Goal: Information Seeking & Learning: Learn about a topic

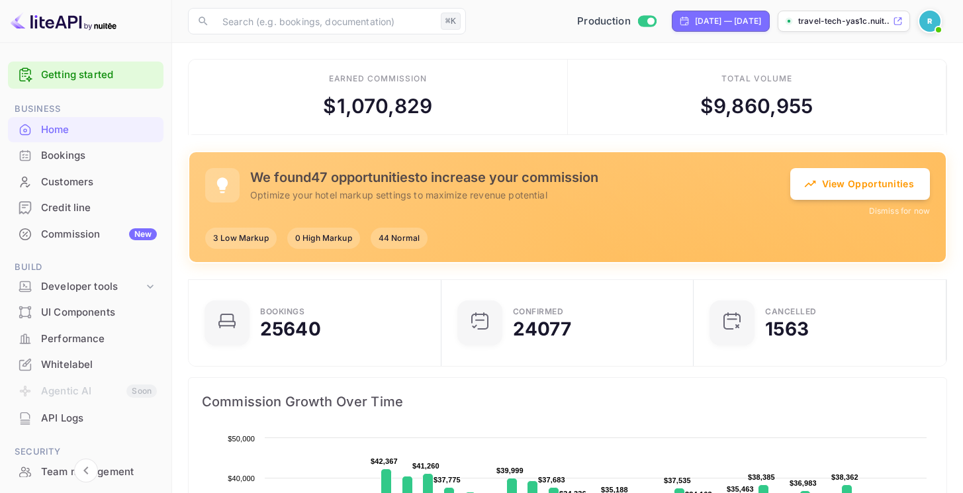
scroll to position [11, 11]
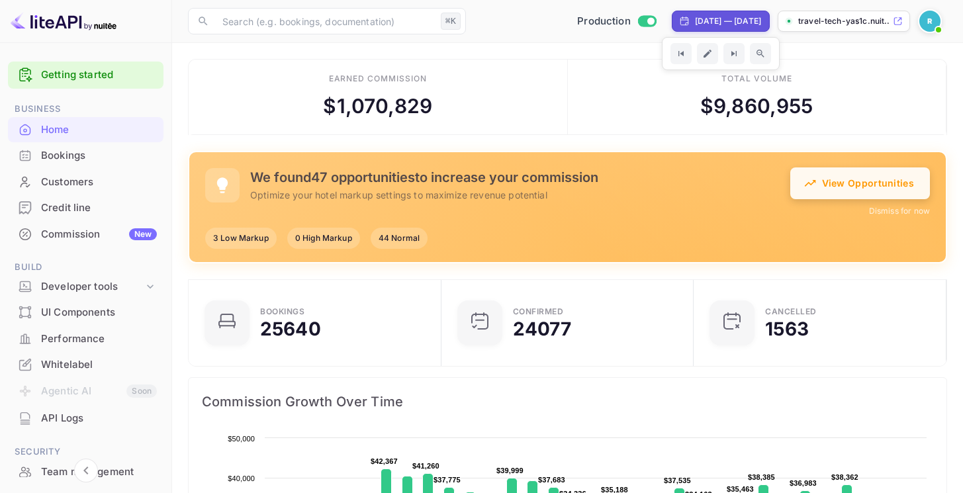
click at [820, 185] on button "View Opportunities" at bounding box center [861, 184] width 140 height 32
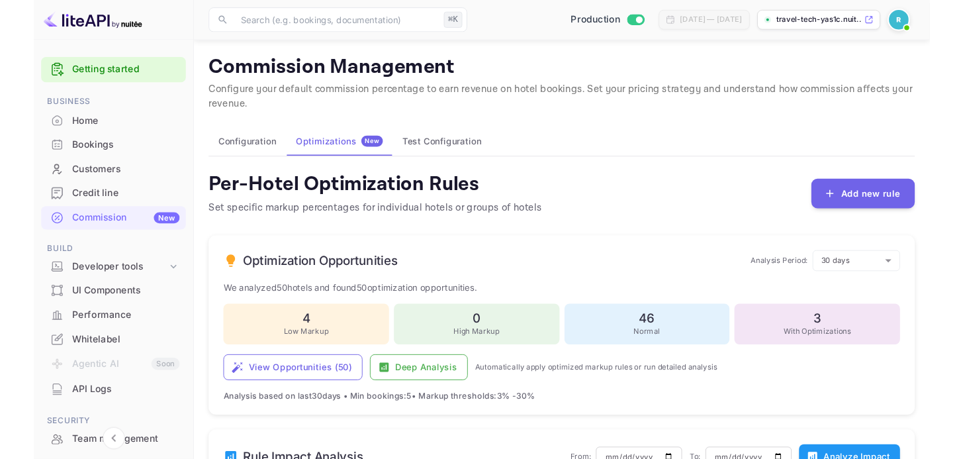
scroll to position [393, 0]
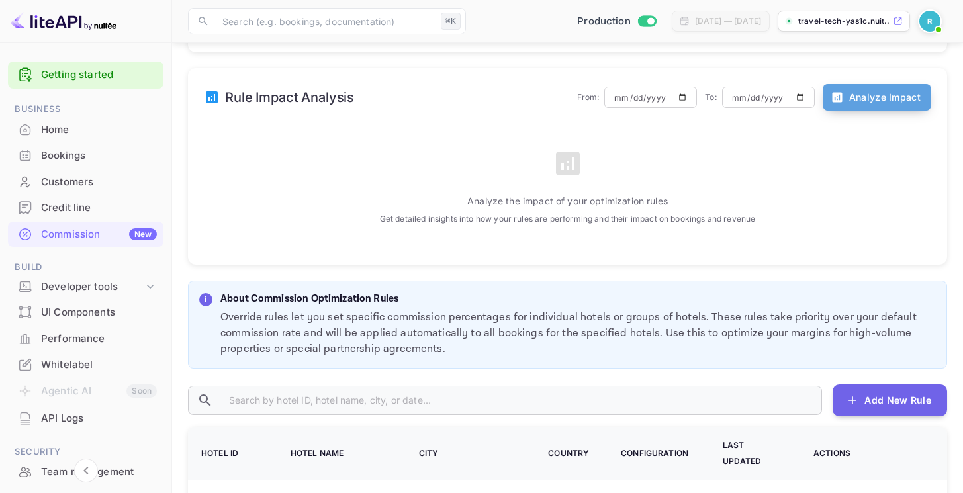
click at [899, 102] on button "Analyze Impact" at bounding box center [877, 97] width 109 height 26
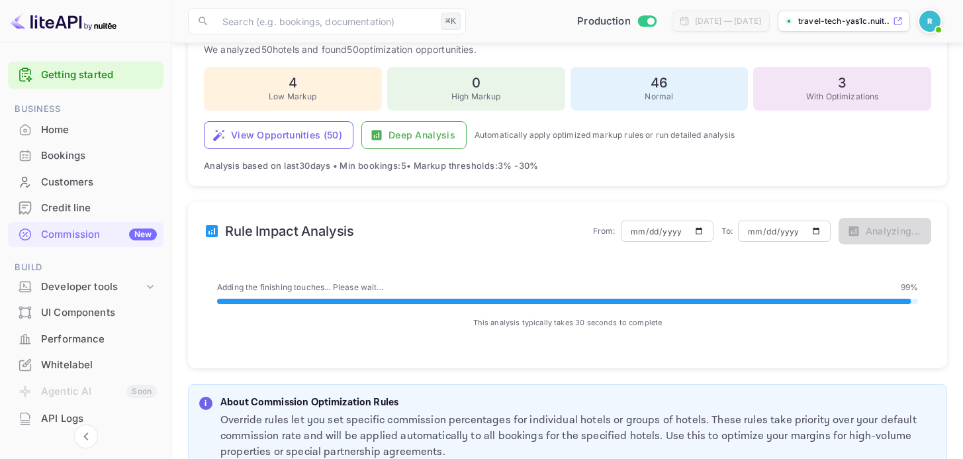
scroll to position [268, 0]
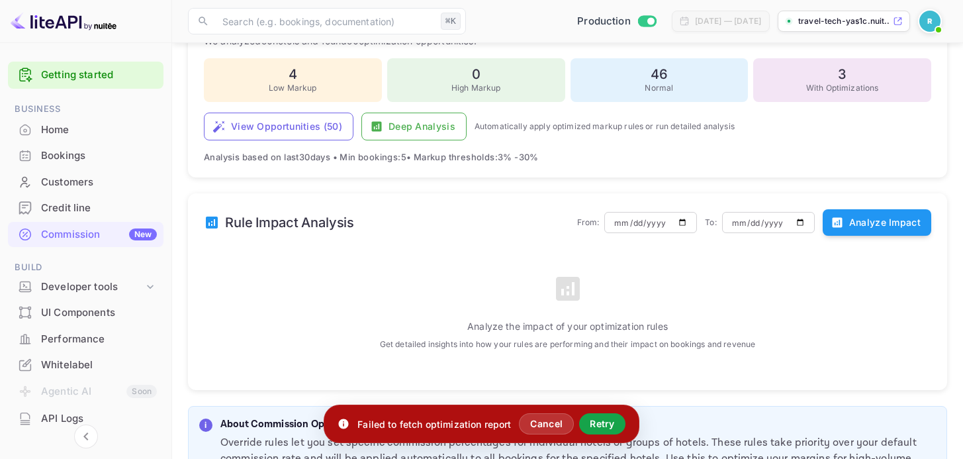
click at [611, 429] on button "Retry" at bounding box center [602, 423] width 46 height 21
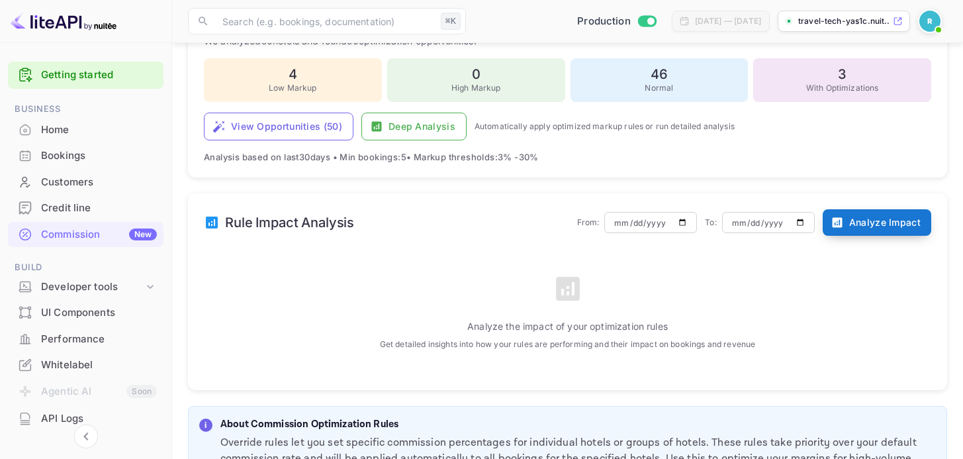
click at [875, 217] on button "Analyze Impact" at bounding box center [877, 222] width 109 height 26
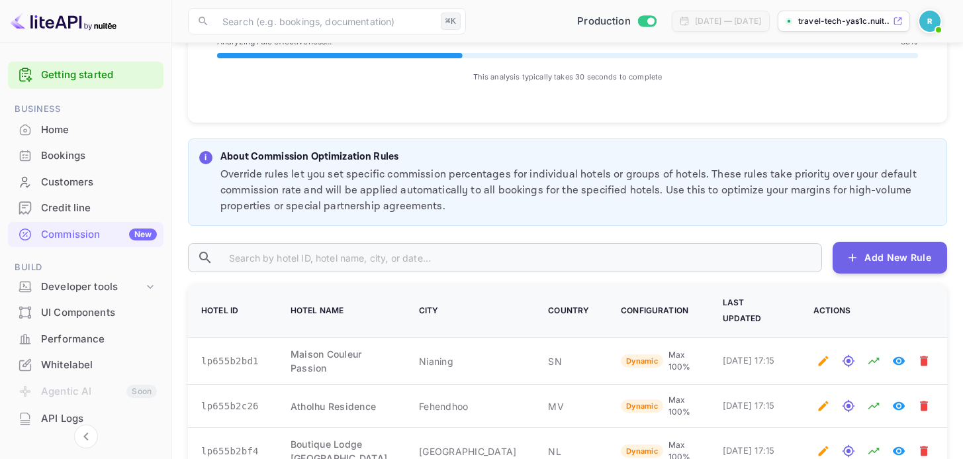
scroll to position [311, 0]
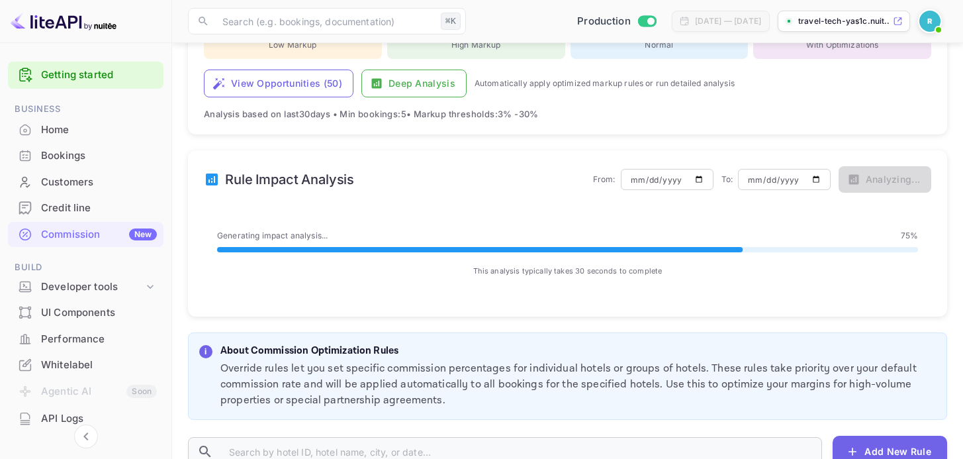
click at [568, 209] on div "Generating impact analysis... 75 % This analysis typically takes 30 seconds to …" at bounding box center [568, 253] width 728 height 100
click at [539, 201] on div "Rule Impact Analysis From: 2025-06-21 ​ To: 2025-09-19 ​ Analyzing... Adding th…" at bounding box center [567, 233] width 759 height 166
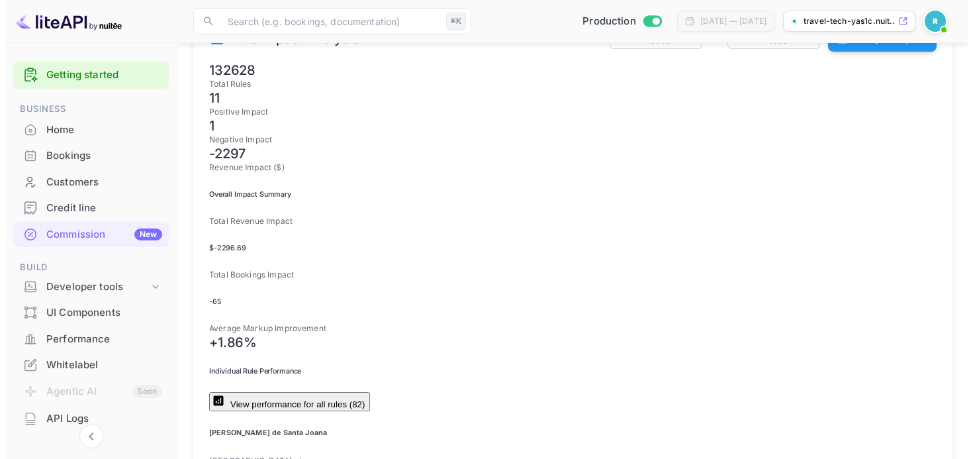
scroll to position [469, 0]
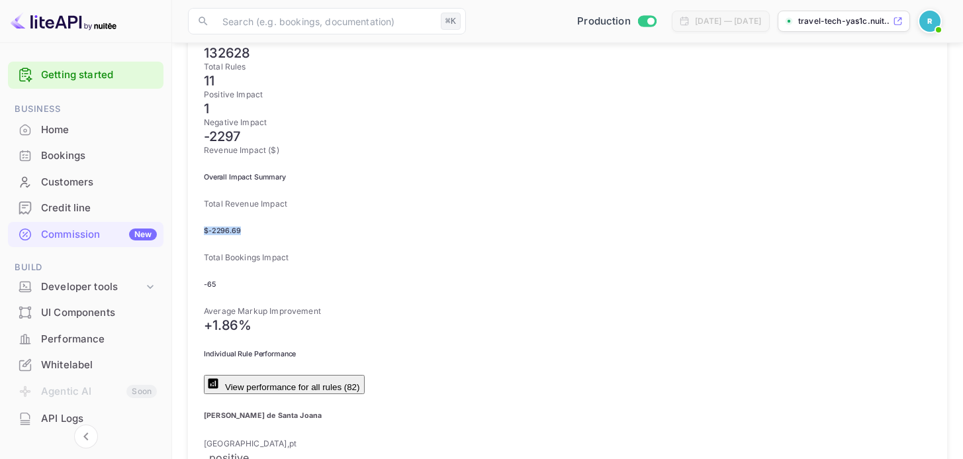
drag, startPoint x: 300, startPoint y: 168, endPoint x: 214, endPoint y: 160, distance: 86.4
click at [214, 226] on h6 "$ -2296.69" at bounding box center [568, 230] width 728 height 9
click at [644, 280] on h6 "-65" at bounding box center [568, 284] width 728 height 9
click at [365, 375] on button "View performance for all rules ( 82 )" at bounding box center [284, 384] width 161 height 19
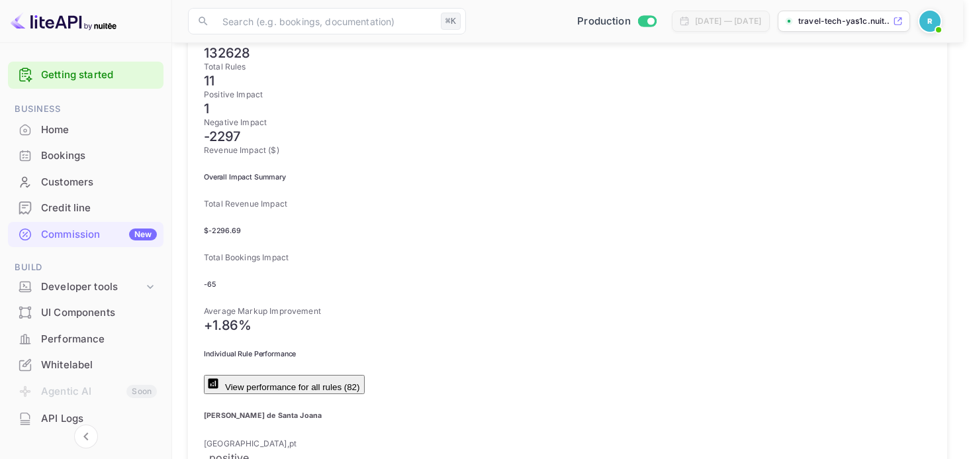
scroll to position [1666, 0]
drag, startPoint x: 162, startPoint y: 264, endPoint x: 121, endPoint y: 266, distance: 41.1
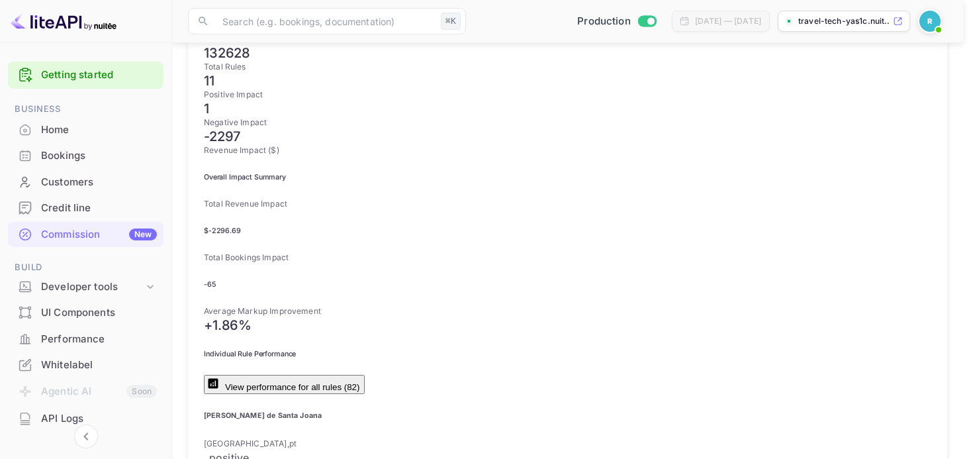
scroll to position [543, 0]
drag, startPoint x: 511, startPoint y: 258, endPoint x: 671, endPoint y: 262, distance: 160.3
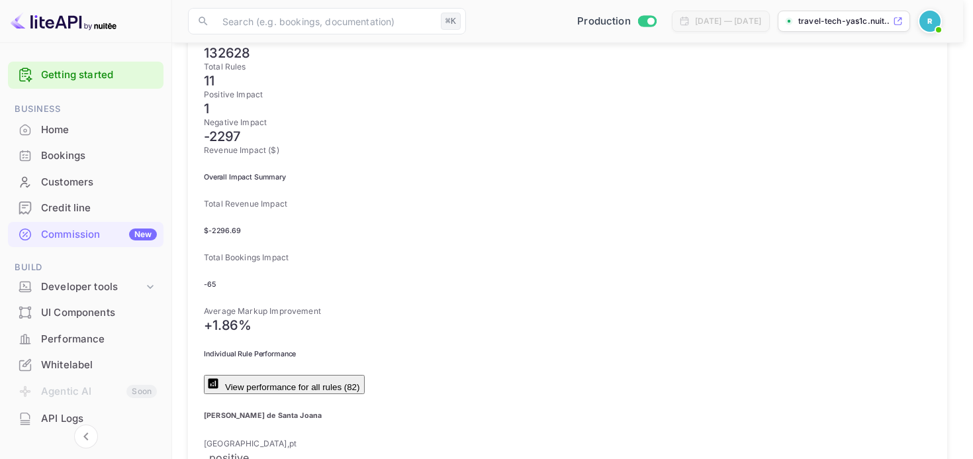
drag, startPoint x: 687, startPoint y: 54, endPoint x: 582, endPoint y: 116, distance: 122.3
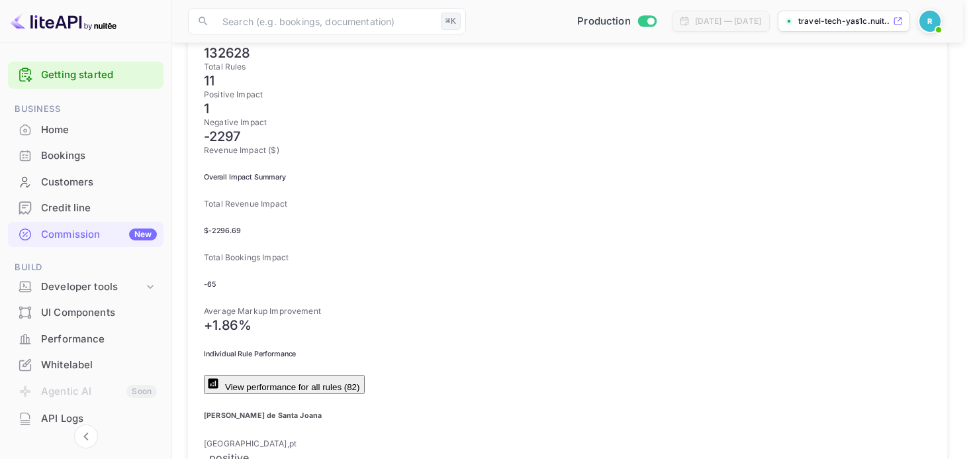
drag, startPoint x: 358, startPoint y: 90, endPoint x: 625, endPoint y: 107, distance: 268.0
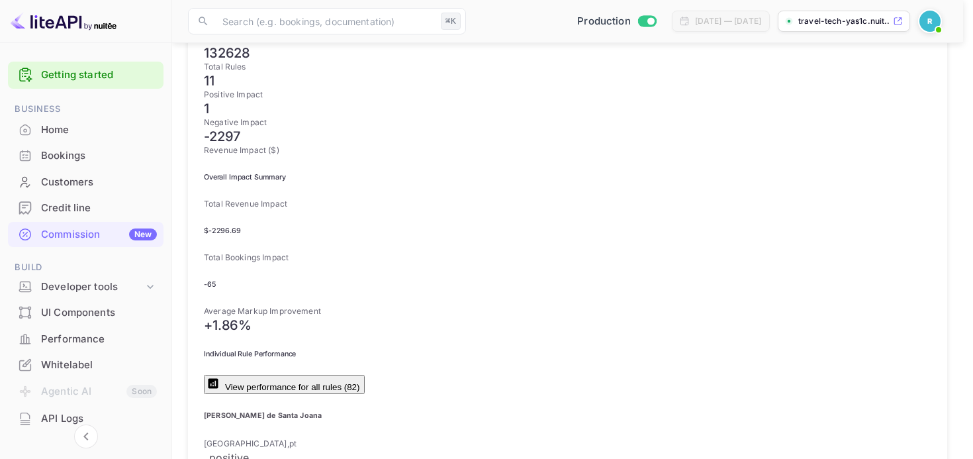
drag, startPoint x: 528, startPoint y: 291, endPoint x: 98, endPoint y: 276, distance: 430.6
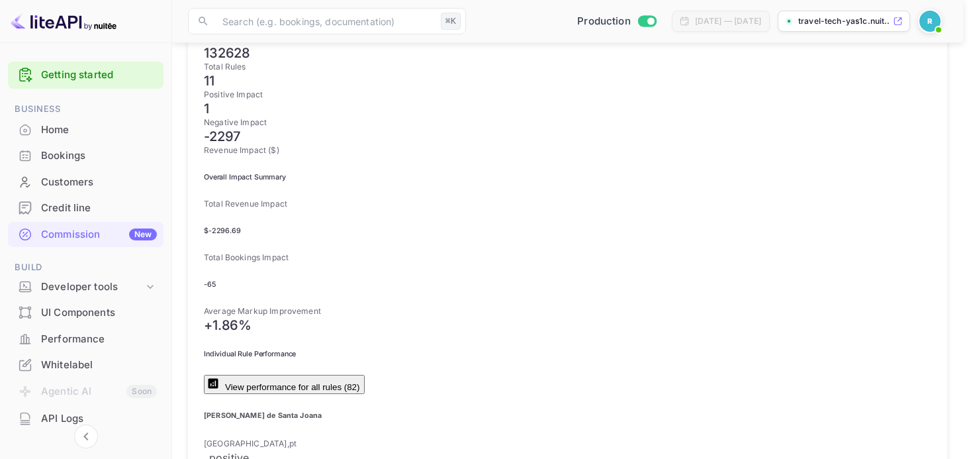
scroll to position [1477, 0]
drag, startPoint x: 343, startPoint y: 307, endPoint x: 393, endPoint y: 347, distance: 64.1
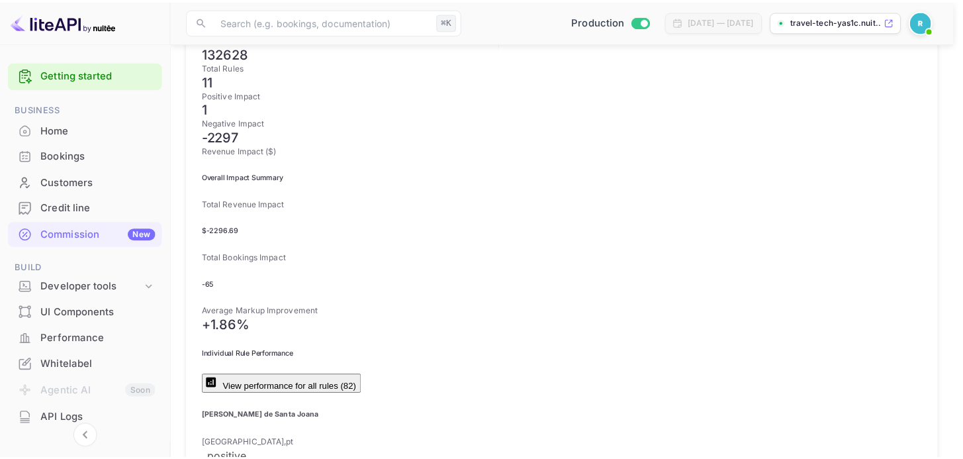
scroll to position [0, 0]
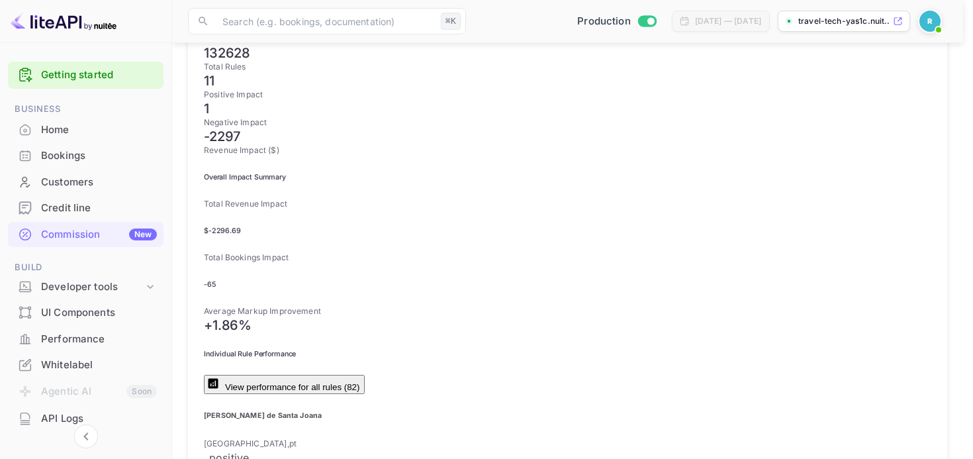
type input "positive"
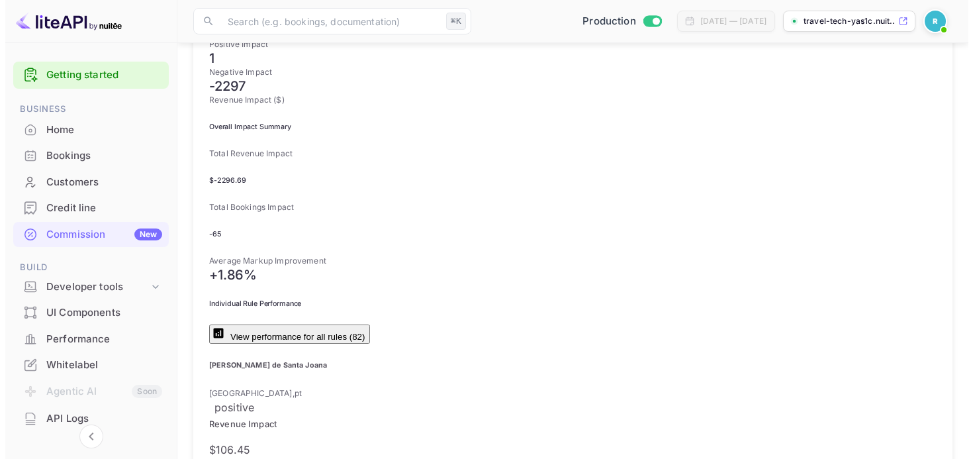
scroll to position [169, 0]
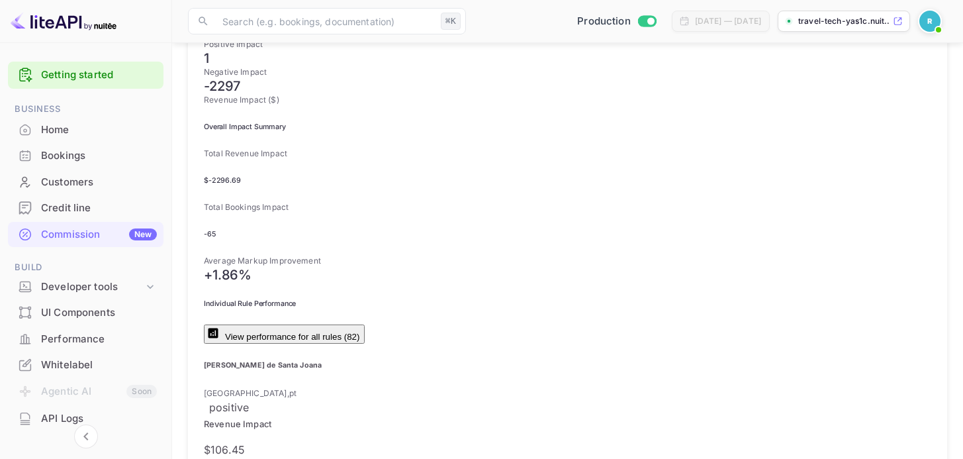
click at [218, 328] on icon "button" at bounding box center [214, 333] width 10 height 10
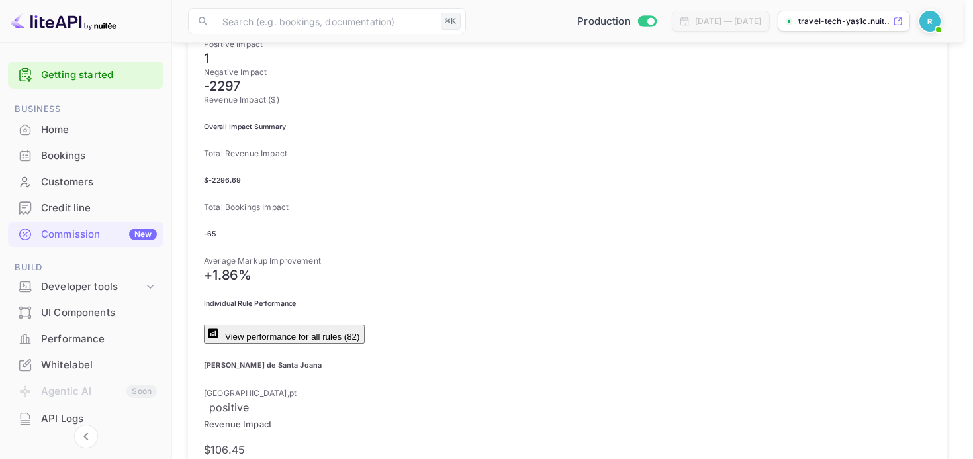
scroll to position [783, 0]
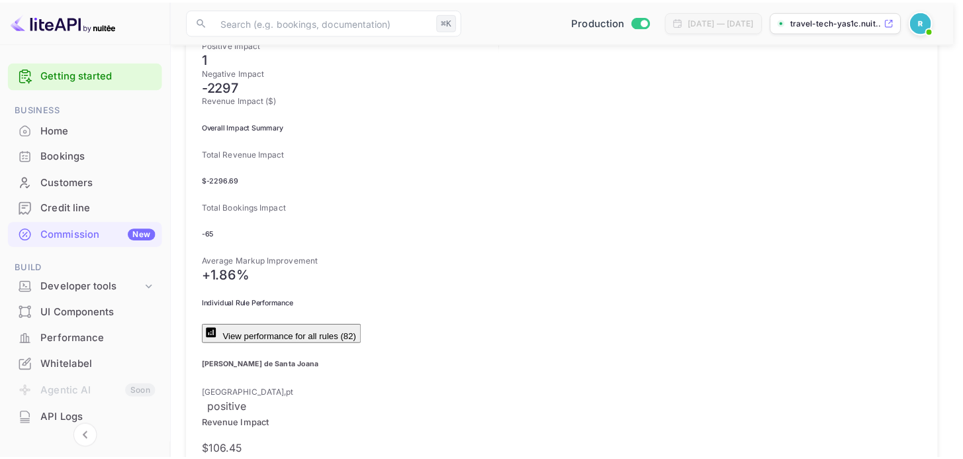
scroll to position [0, 0]
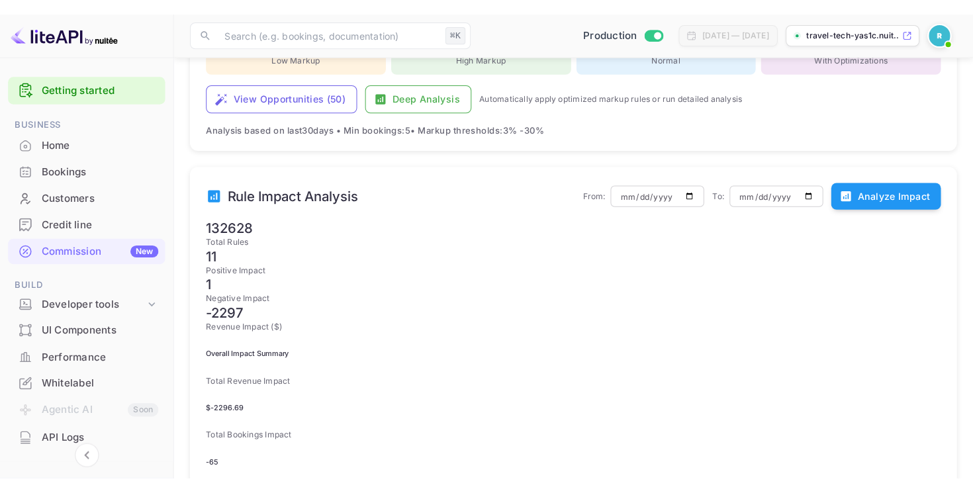
scroll to position [385, 0]
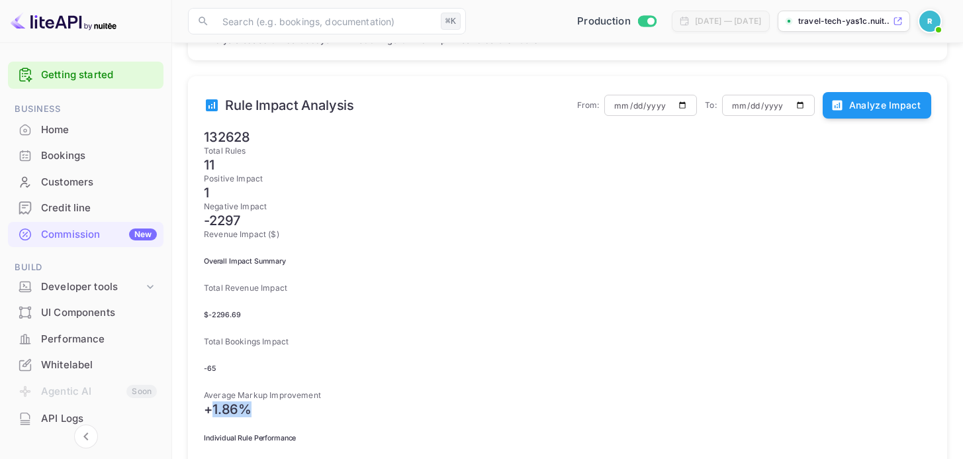
drag, startPoint x: 755, startPoint y: 247, endPoint x: 772, endPoint y: 242, distance: 17.8
click at [772, 401] on h6 "+ 1.86 %" at bounding box center [568, 409] width 728 height 16
click at [769, 389] on div "Average Markup Improvement + 1.86 %" at bounding box center [568, 403] width 728 height 28
drag, startPoint x: 492, startPoint y: 252, endPoint x: 233, endPoint y: 226, distance: 260.1
click at [233, 282] on div "Total Revenue Impact $ -2296.69 Total Bookings Impact -65 Average Markup Improv…" at bounding box center [568, 349] width 728 height 135
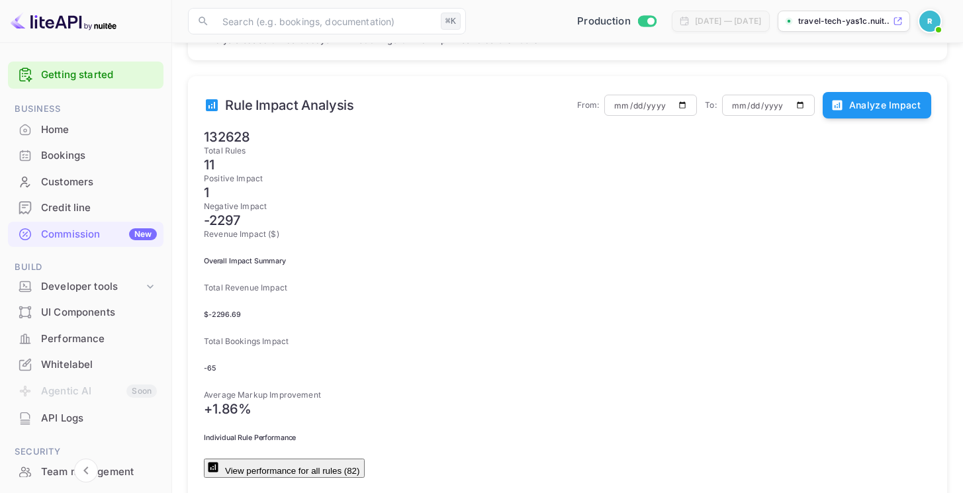
click at [535, 257] on h6 "Overall Impact Summary" at bounding box center [568, 261] width 728 height 9
click at [365, 459] on button "View performance for all rules ( 82 )" at bounding box center [284, 468] width 161 height 19
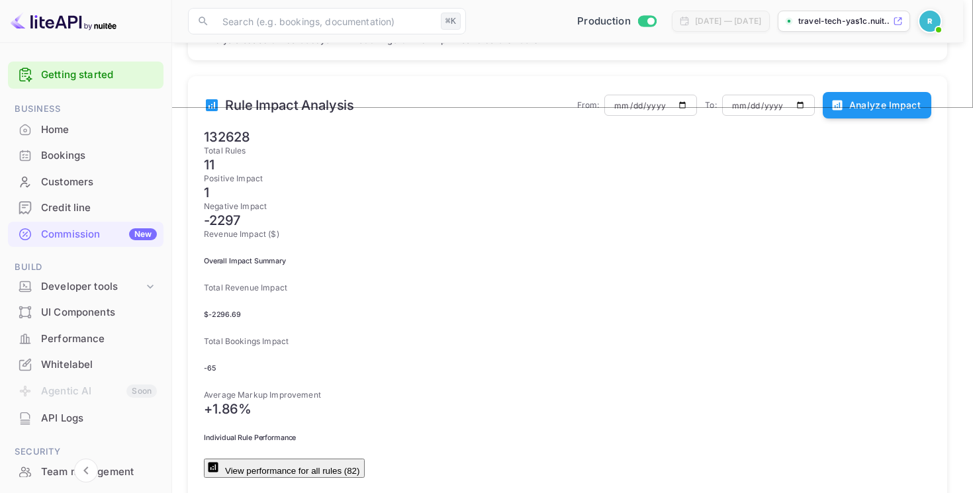
scroll to position [0, 0]
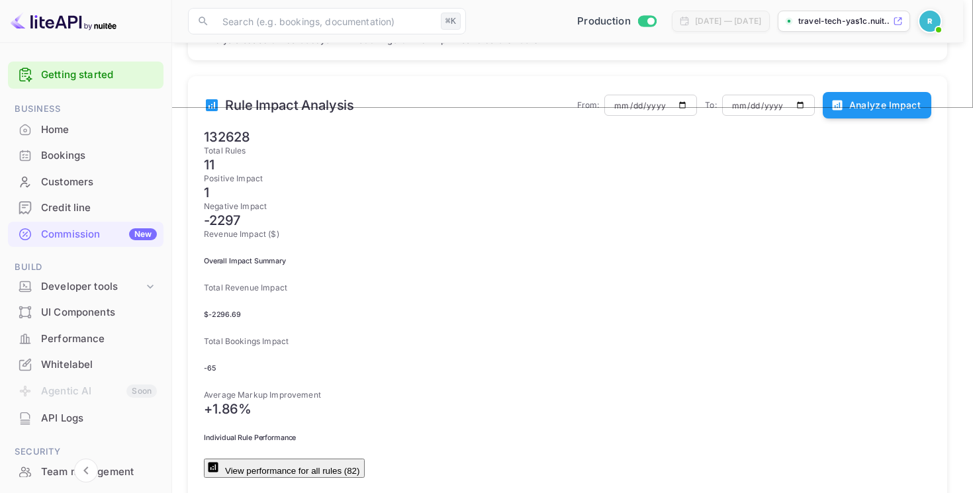
type input "neutral"
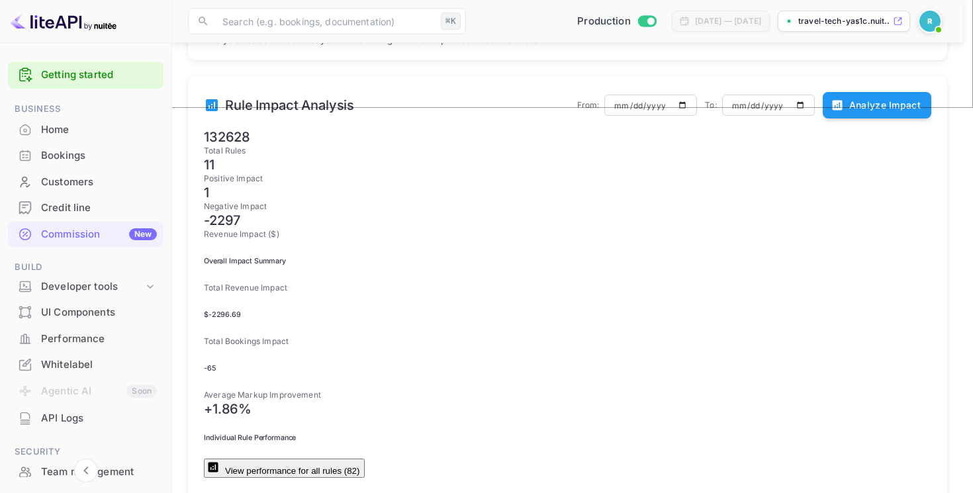
scroll to position [160, 0]
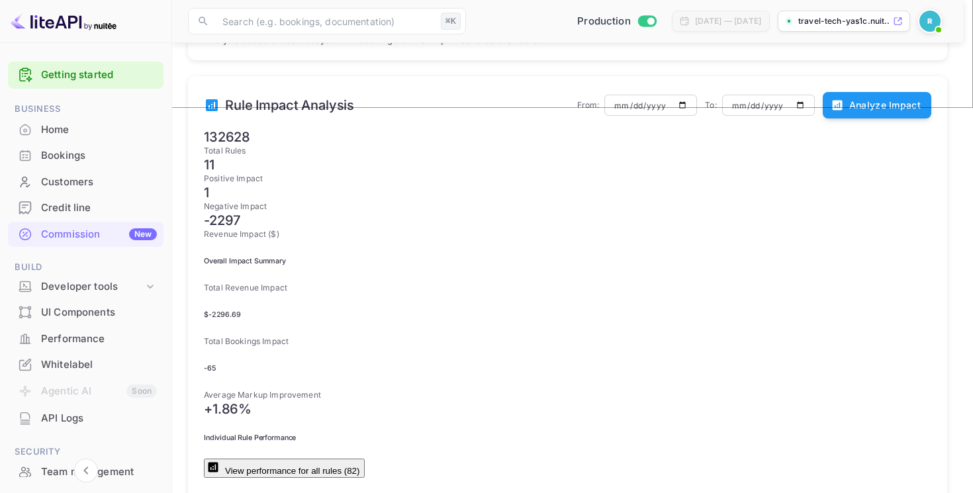
type input "all"
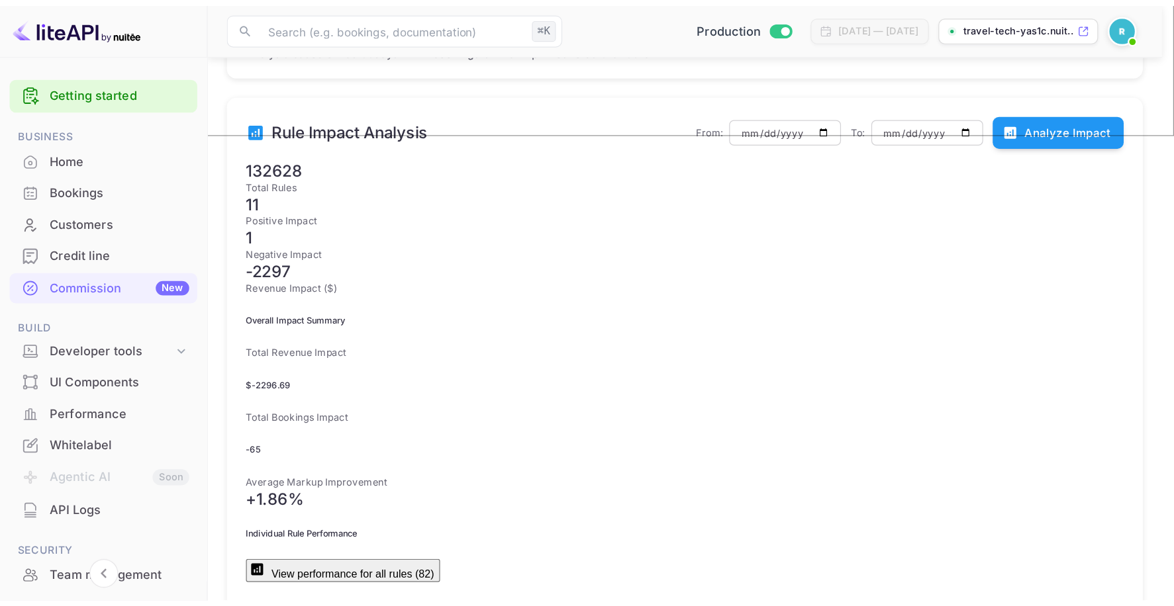
scroll to position [3703, 0]
